Goal: Information Seeking & Learning: Learn about a topic

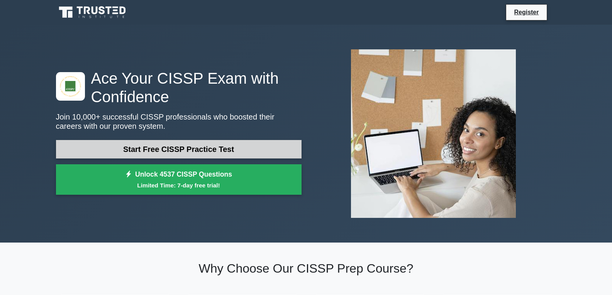
click at [171, 151] on link "Start Free CISSP Practice Test" at bounding box center [179, 149] width 246 height 19
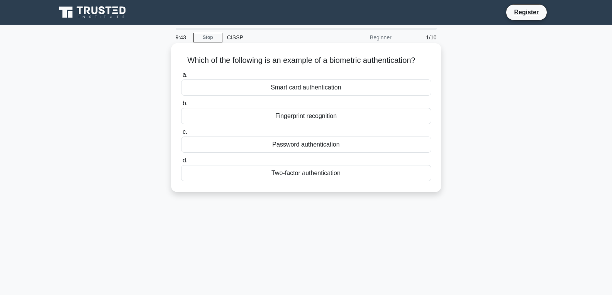
click at [298, 115] on div "Fingerprint recognition" at bounding box center [306, 116] width 250 height 16
click at [181, 106] on input "b. Fingerprint recognition" at bounding box center [181, 103] width 0 height 5
click at [305, 145] on div "Authorization" at bounding box center [306, 145] width 250 height 16
click at [181, 135] on input "c. Authorization" at bounding box center [181, 132] width 0 height 5
click at [307, 87] on div "Secure service" at bounding box center [306, 88] width 250 height 16
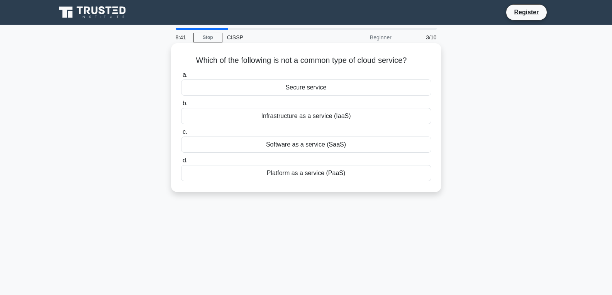
click at [181, 78] on input "a. Secure service" at bounding box center [181, 75] width 0 height 5
